Goal: Contribute content: Contribute content

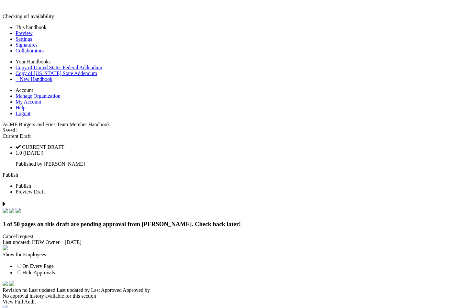
scroll to position [4773, 0]
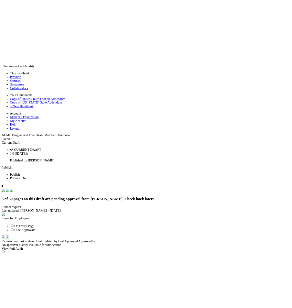
scroll to position [30493, 0]
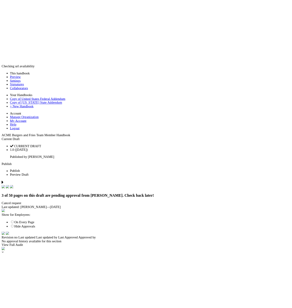
scroll to position [27758, 0]
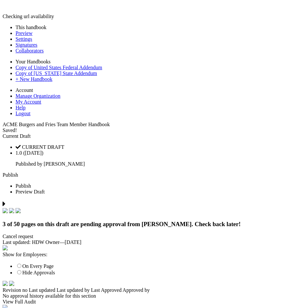
drag, startPoint x: 200, startPoint y: 132, endPoint x: 204, endPoint y: 135, distance: 4.9
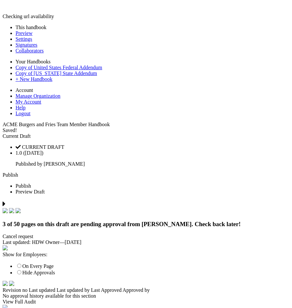
drag, startPoint x: 269, startPoint y: 139, endPoint x: 269, endPoint y: 143, distance: 3.9
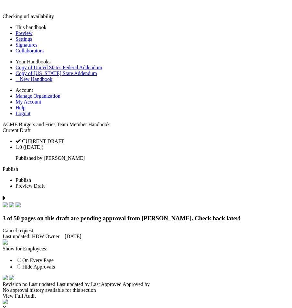
scroll to position [26, 0]
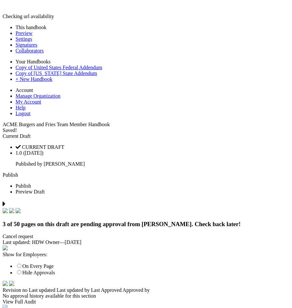
drag, startPoint x: 246, startPoint y: 154, endPoint x: 249, endPoint y: 170, distance: 15.6
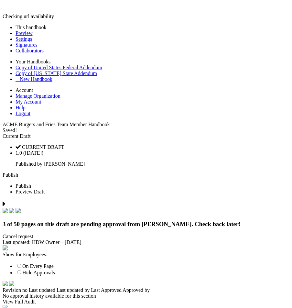
scroll to position [4773, 0]
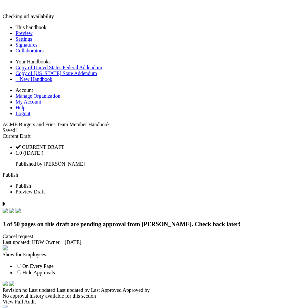
drag, startPoint x: 198, startPoint y: 163, endPoint x: 228, endPoint y: 194, distance: 43.3
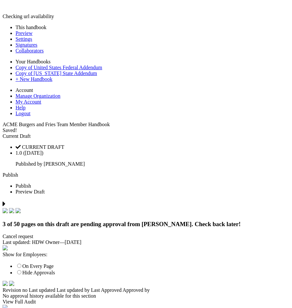
scroll to position [4773, 0]
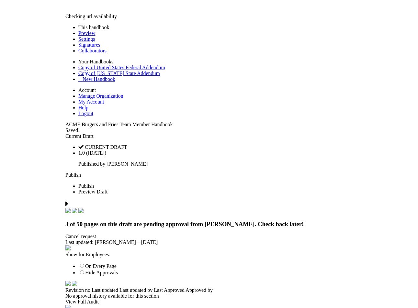
scroll to position [31385, 0]
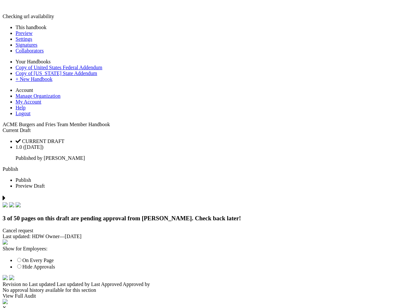
scroll to position [30440, 0]
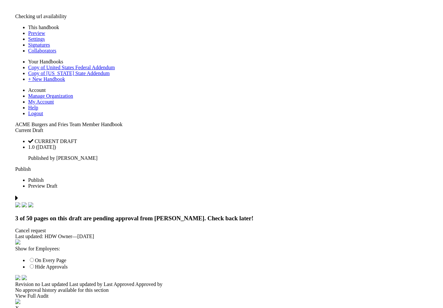
scroll to position [30423, 0]
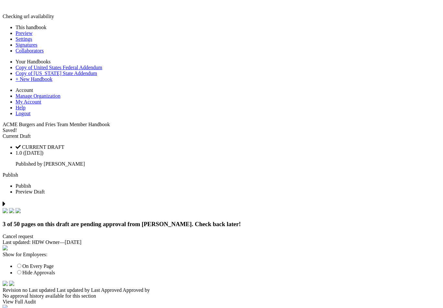
scroll to position [1801, 0]
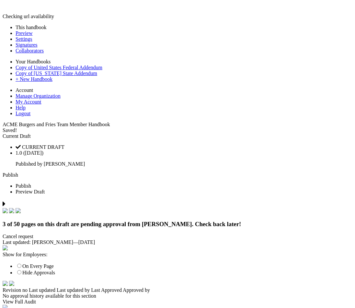
scroll to position [26353, 0]
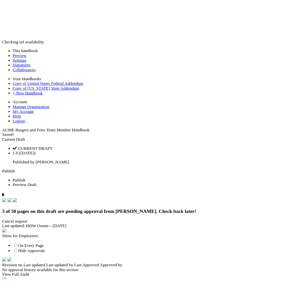
scroll to position [31456, 0]
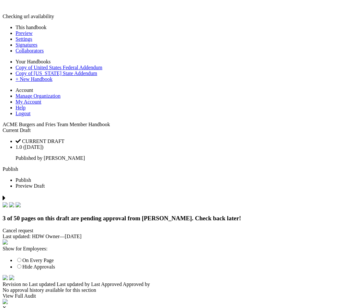
drag, startPoint x: 169, startPoint y: 128, endPoint x: 180, endPoint y: 135, distance: 12.8
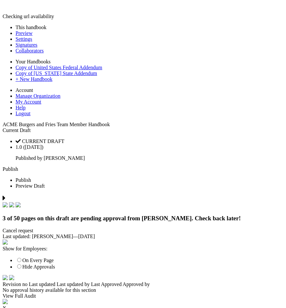
scroll to position [26768, 0]
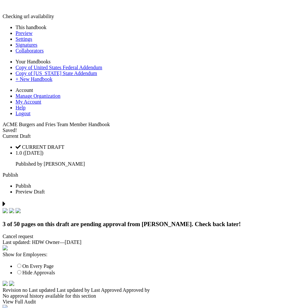
drag, startPoint x: 255, startPoint y: 118, endPoint x: 217, endPoint y: 118, distance: 38.2
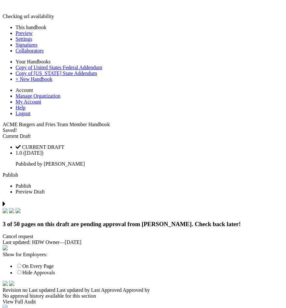
scroll to position [1646, 0]
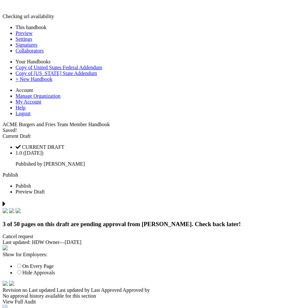
scroll to position [31205, 0]
type input "******"
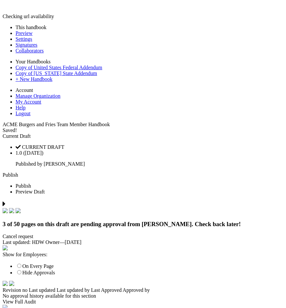
scroll to position [6868, 0]
drag, startPoint x: 97, startPoint y: 201, endPoint x: 257, endPoint y: 204, distance: 160.0
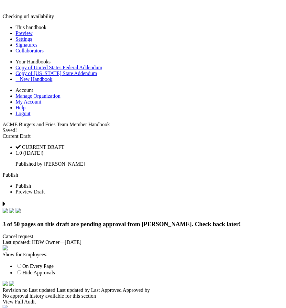
scroll to position [31708, 0]
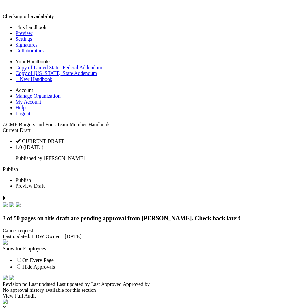
scroll to position [31647, 0]
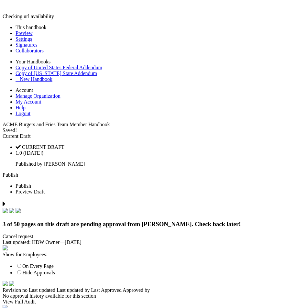
scroll to position [4564, 0]
drag, startPoint x: 82, startPoint y: 164, endPoint x: 285, endPoint y: 170, distance: 203.7
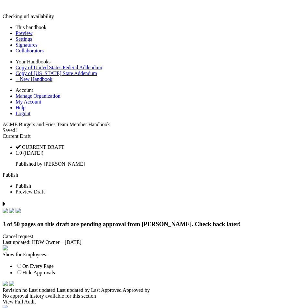
drag, startPoint x: 79, startPoint y: 163, endPoint x: 275, endPoint y: 179, distance: 196.3
type input "**********"
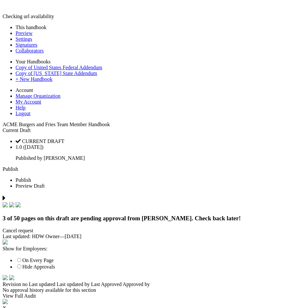
drag, startPoint x: 17, startPoint y: 51, endPoint x: 11, endPoint y: 44, distance: 9.0
type input "********"
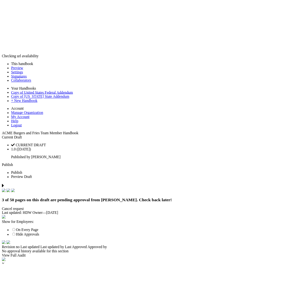
scroll to position [289, 0]
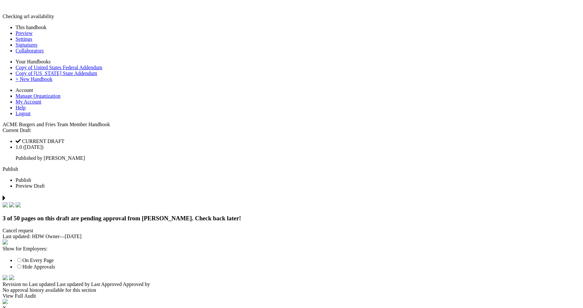
drag, startPoint x: 411, startPoint y: 103, endPoint x: 328, endPoint y: 140, distance: 90.4
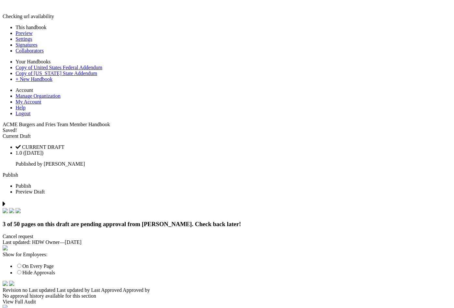
drag, startPoint x: 453, startPoint y: 42, endPoint x: 431, endPoint y: 42, distance: 22.0
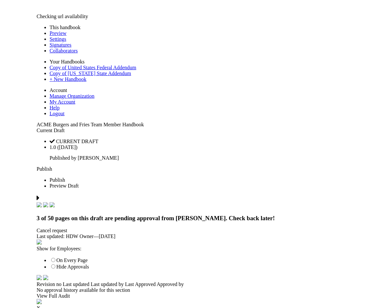
scroll to position [315, 0]
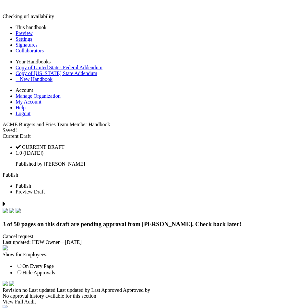
drag, startPoint x: 297, startPoint y: 117, endPoint x: 37, endPoint y: 0, distance: 285.1
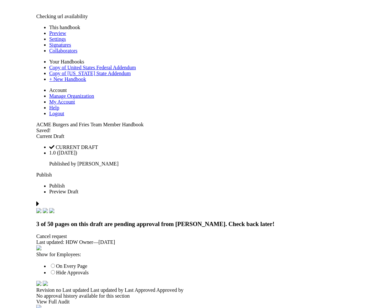
scroll to position [447, 0]
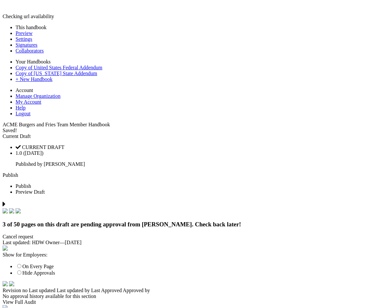
scroll to position [4773, 0]
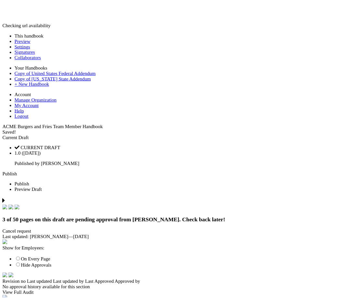
scroll to position [31226, 0]
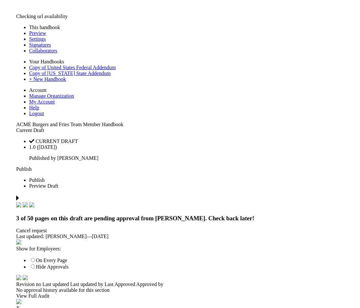
scroll to position [26302, 0]
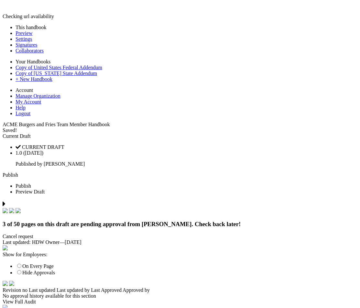
scroll to position [4773, 0]
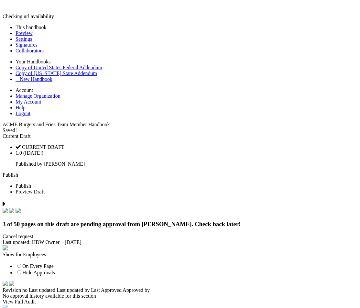
scroll to position [31351, 0]
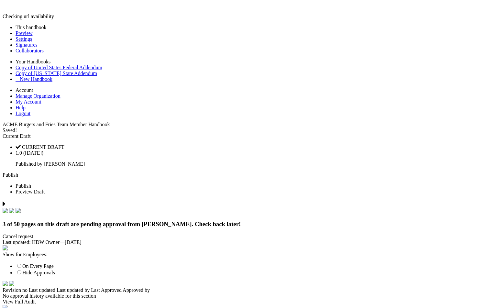
scroll to position [5090, 0]
